Goal: Find specific page/section: Find specific page/section

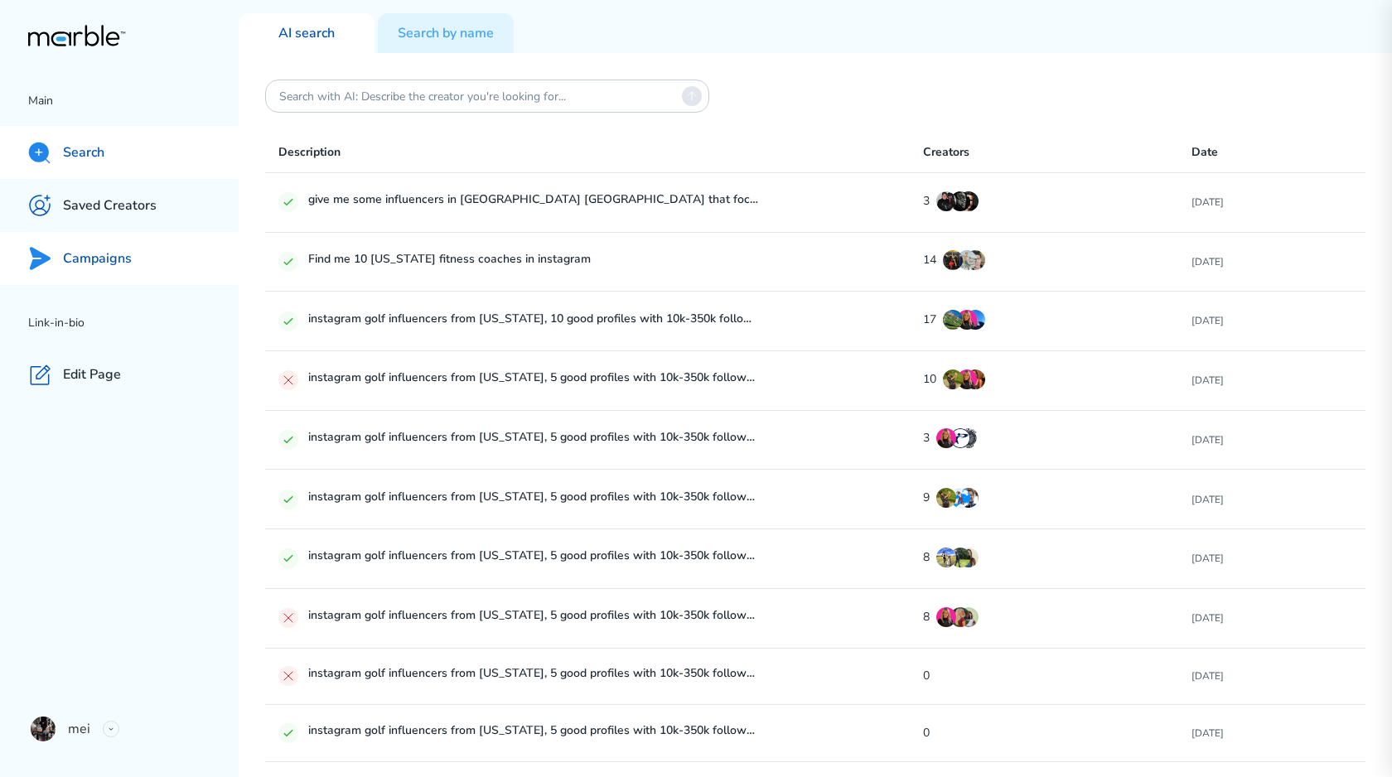
click at [80, 250] on p "Campaigns" at bounding box center [97, 258] width 69 height 17
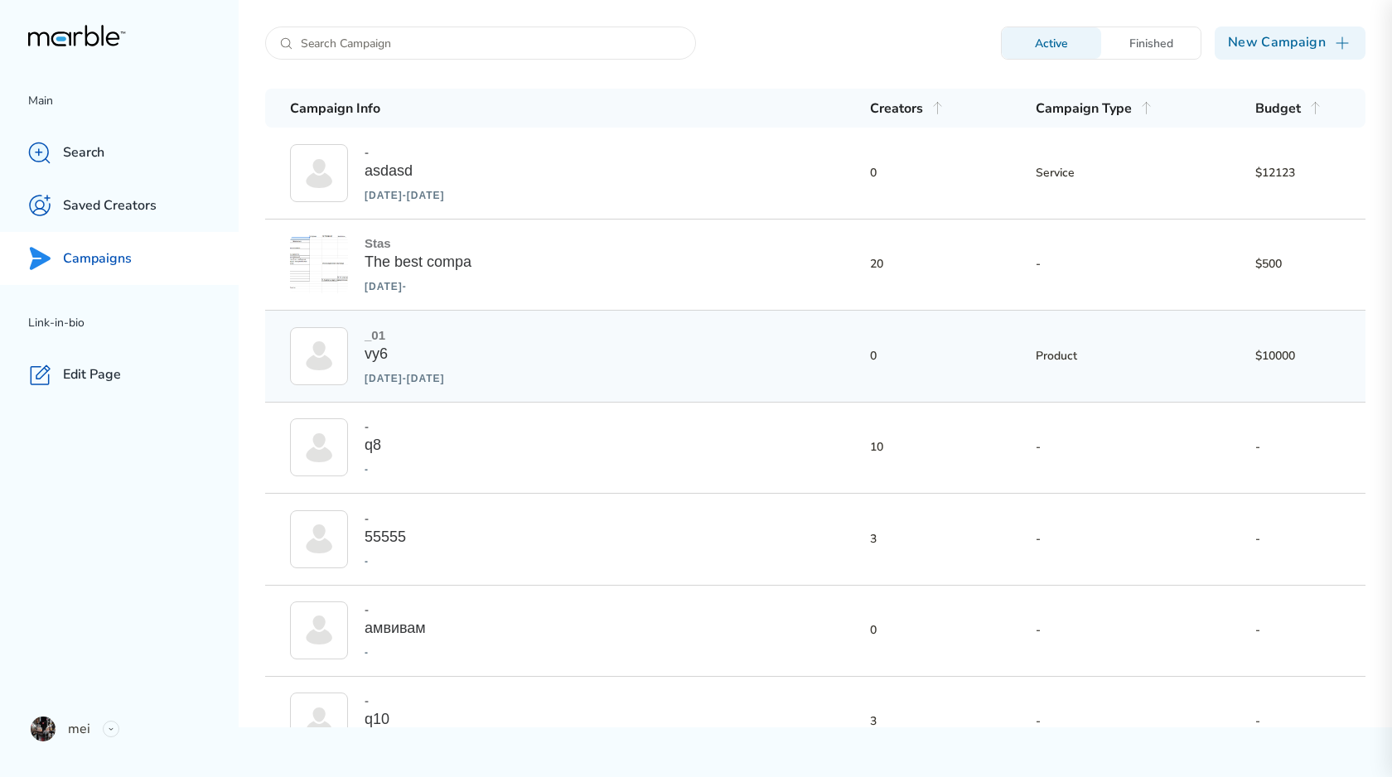
click at [627, 373] on div "_01 vy6 [DATE] - [DATE] 0 Product $10000" at bounding box center [815, 356] width 1100 height 91
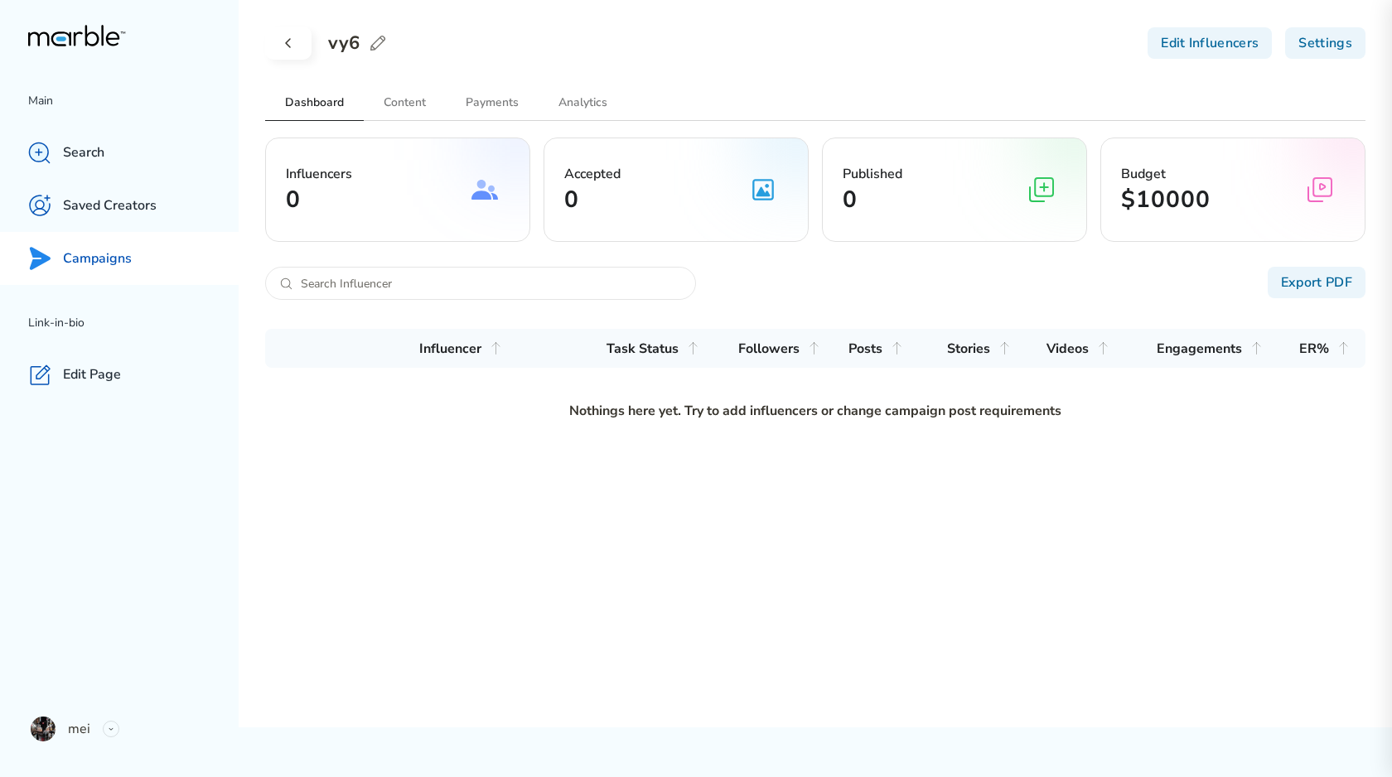
click at [292, 48] on icon at bounding box center [288, 43] width 20 height 20
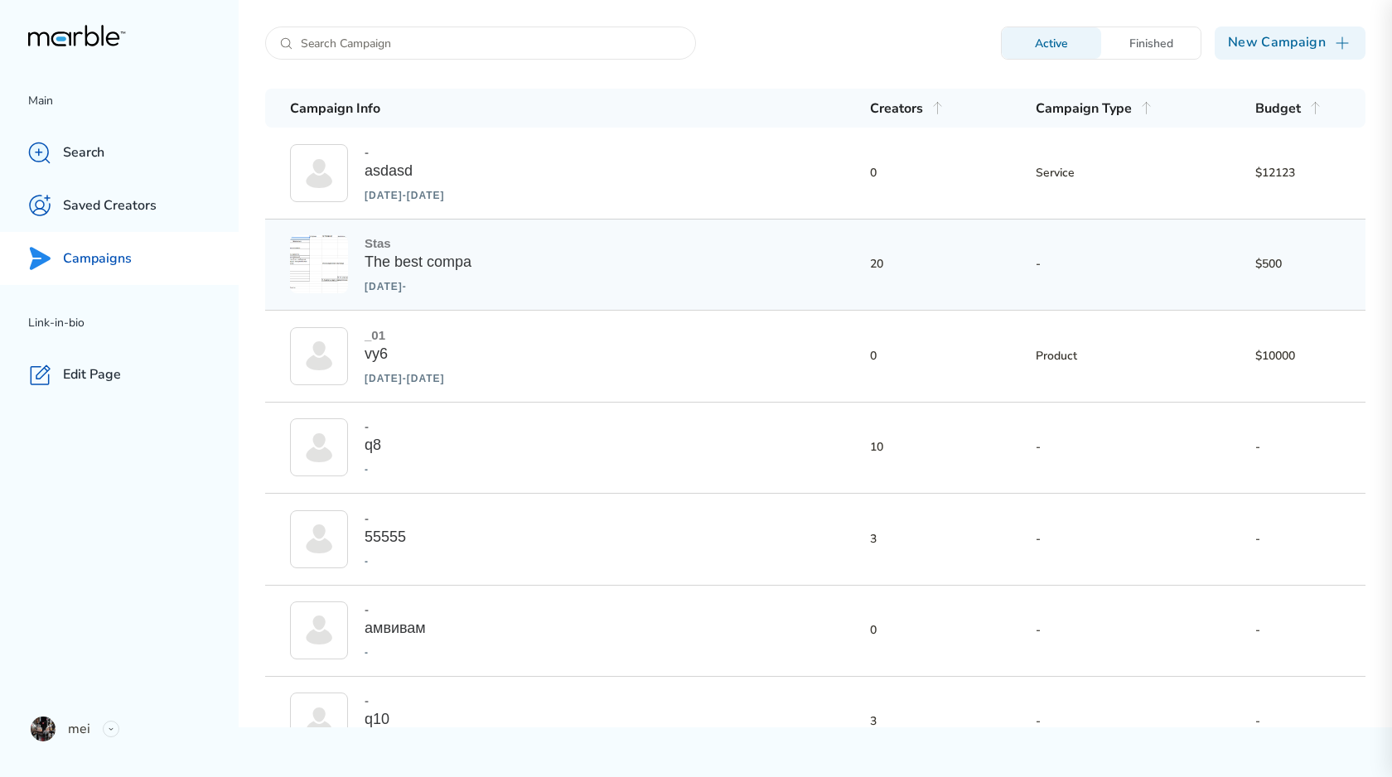
click at [708, 255] on div "Stas The best compa [DATE] - 20 - $500" at bounding box center [815, 264] width 1100 height 91
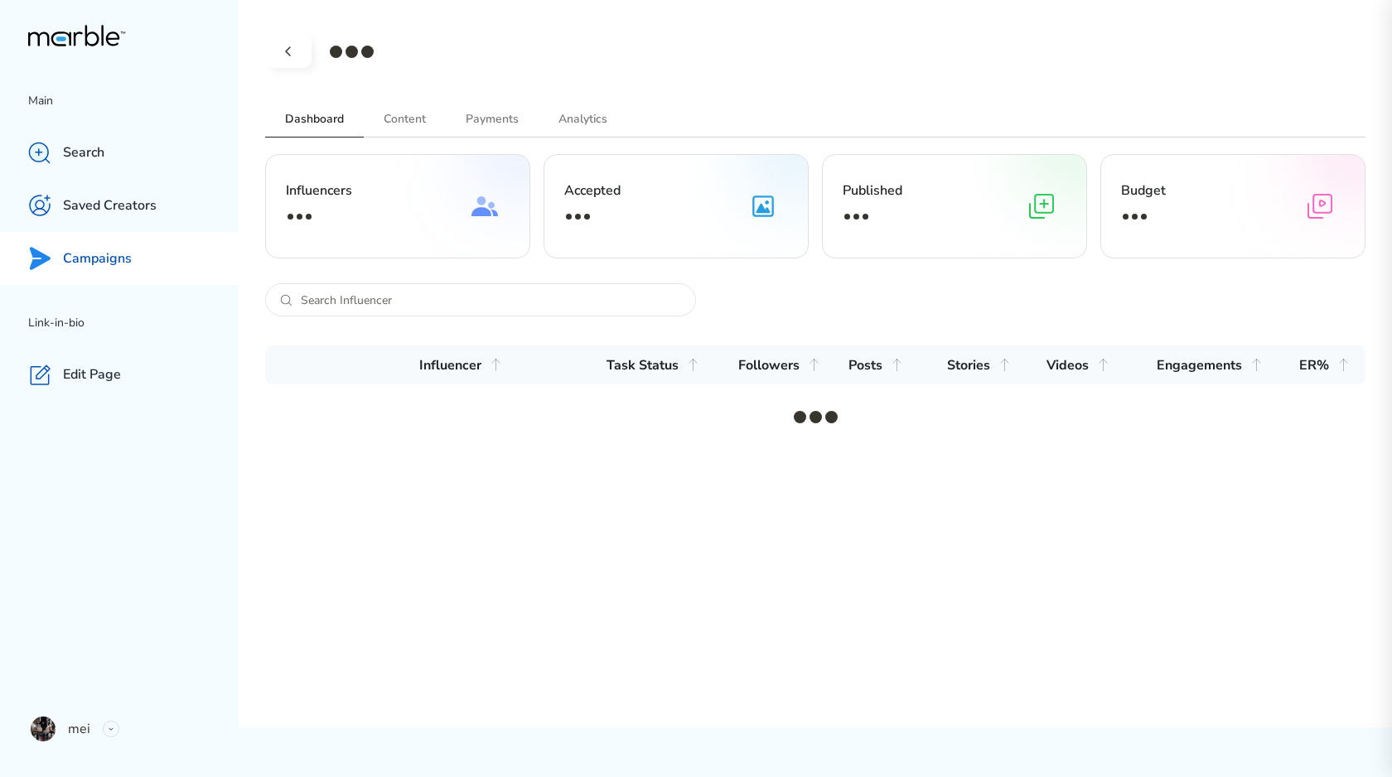
click at [292, 56] on icon at bounding box center [288, 51] width 20 height 20
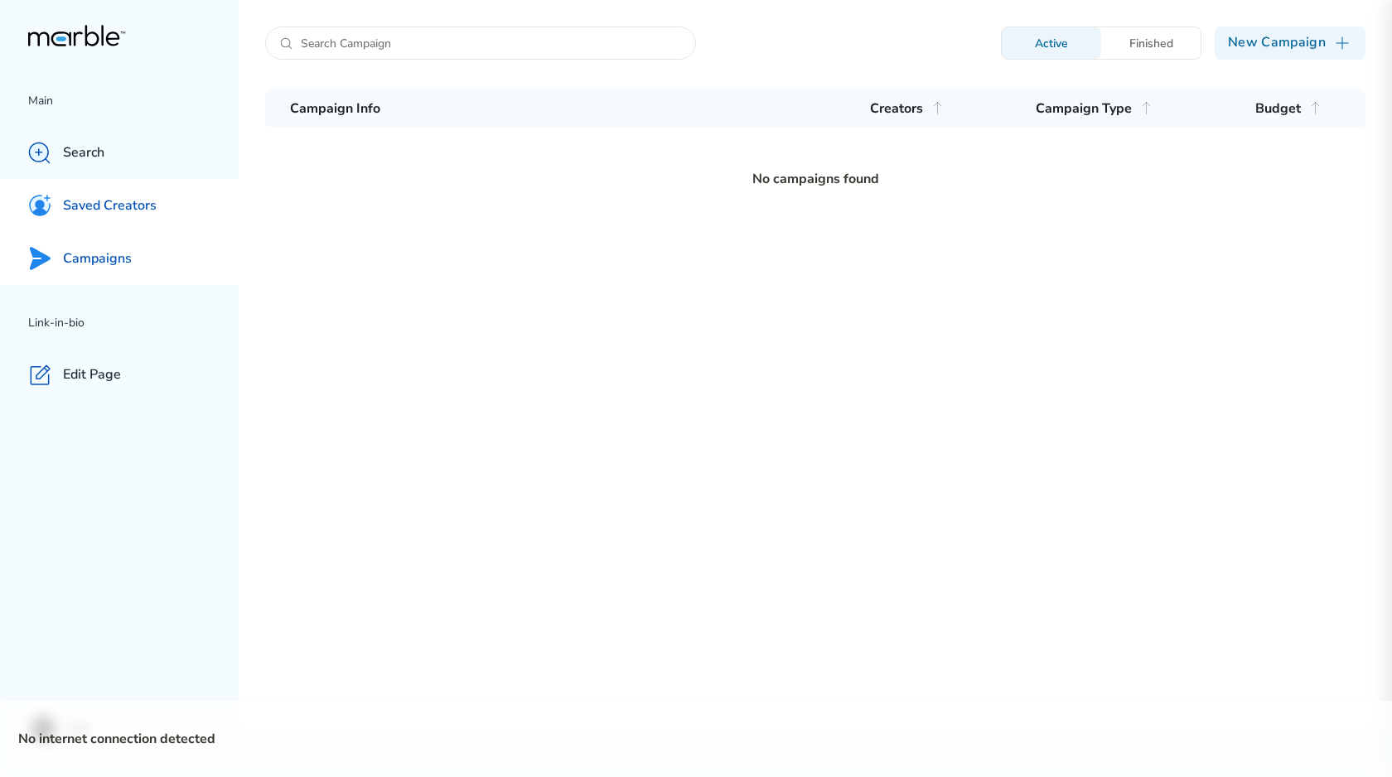
click at [157, 180] on div "Saved Creators" at bounding box center [119, 205] width 239 height 53
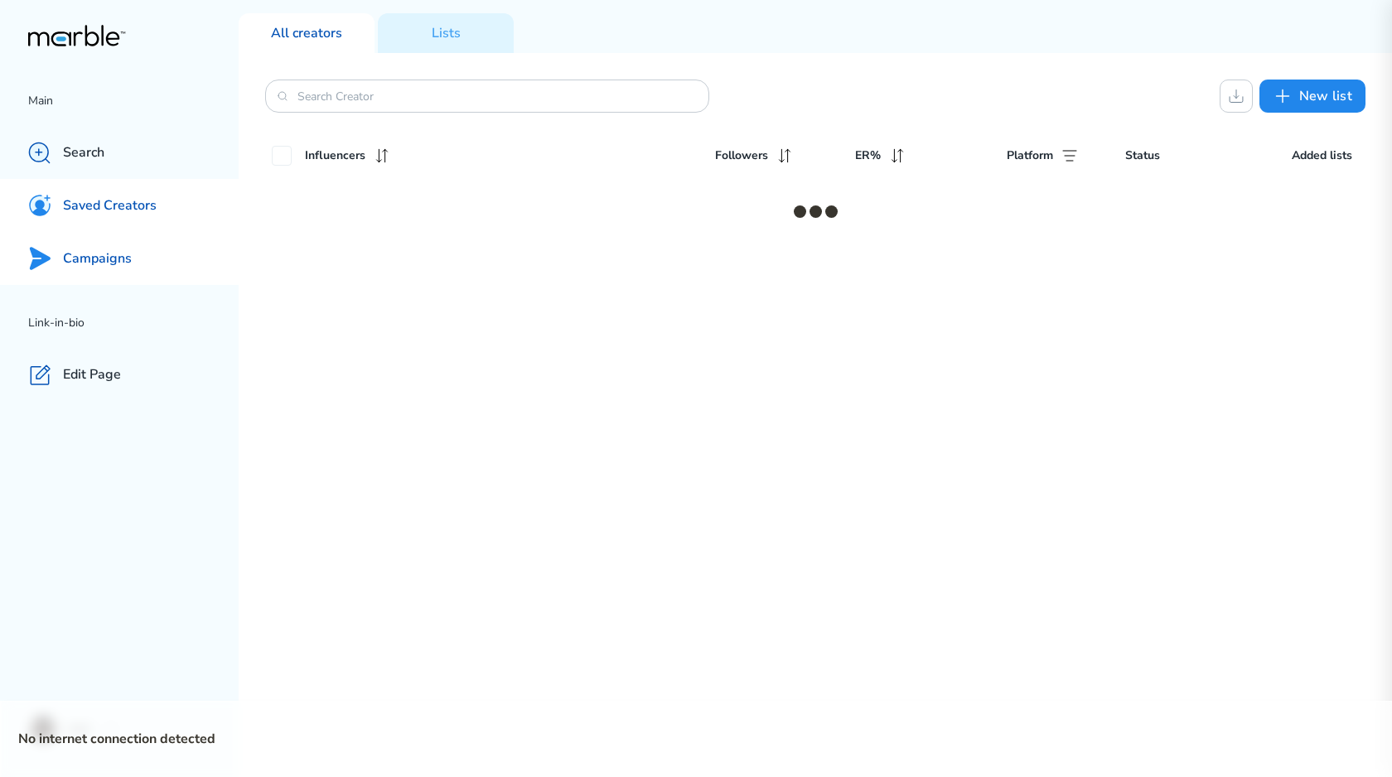
click at [127, 239] on div "Campaigns" at bounding box center [119, 258] width 239 height 53
